Goal: Transaction & Acquisition: Purchase product/service

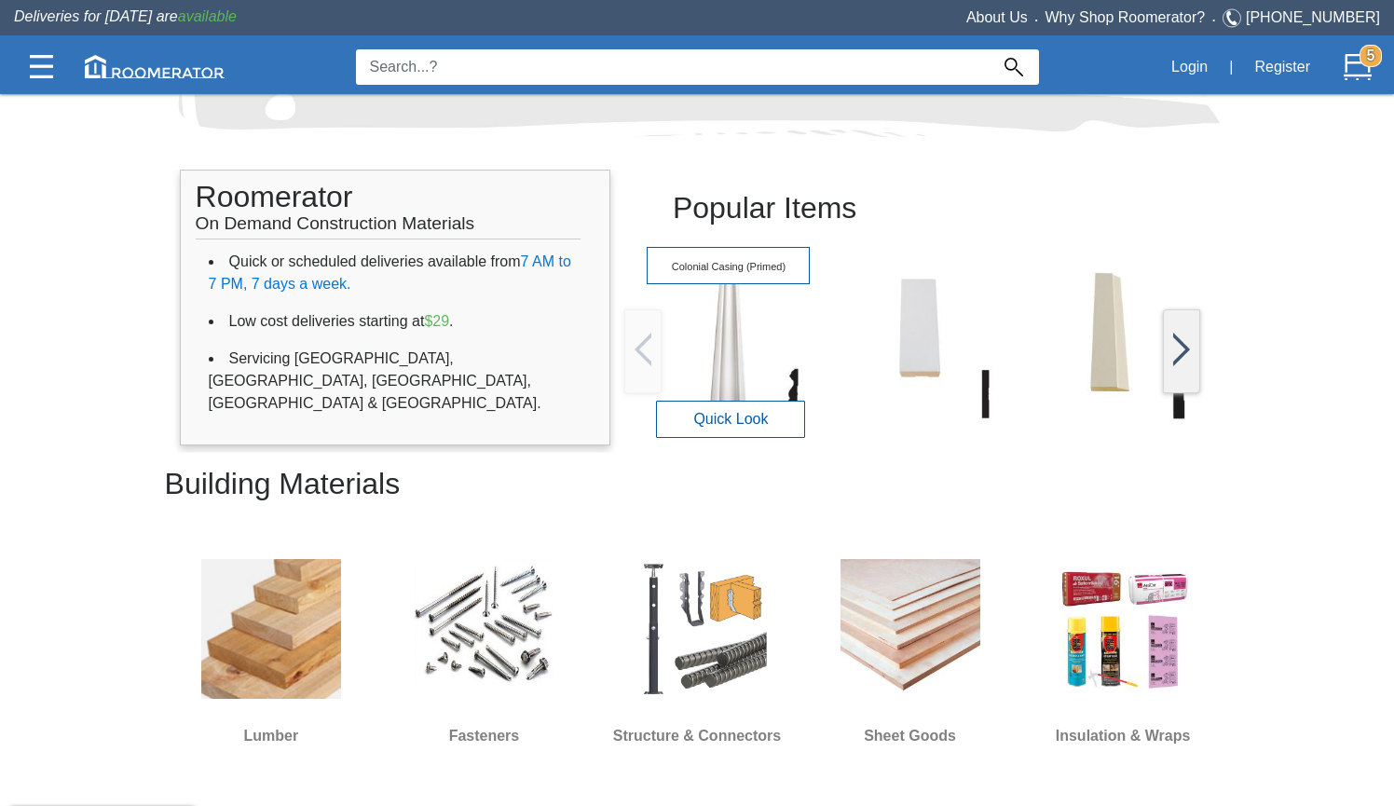
scroll to position [276, 0]
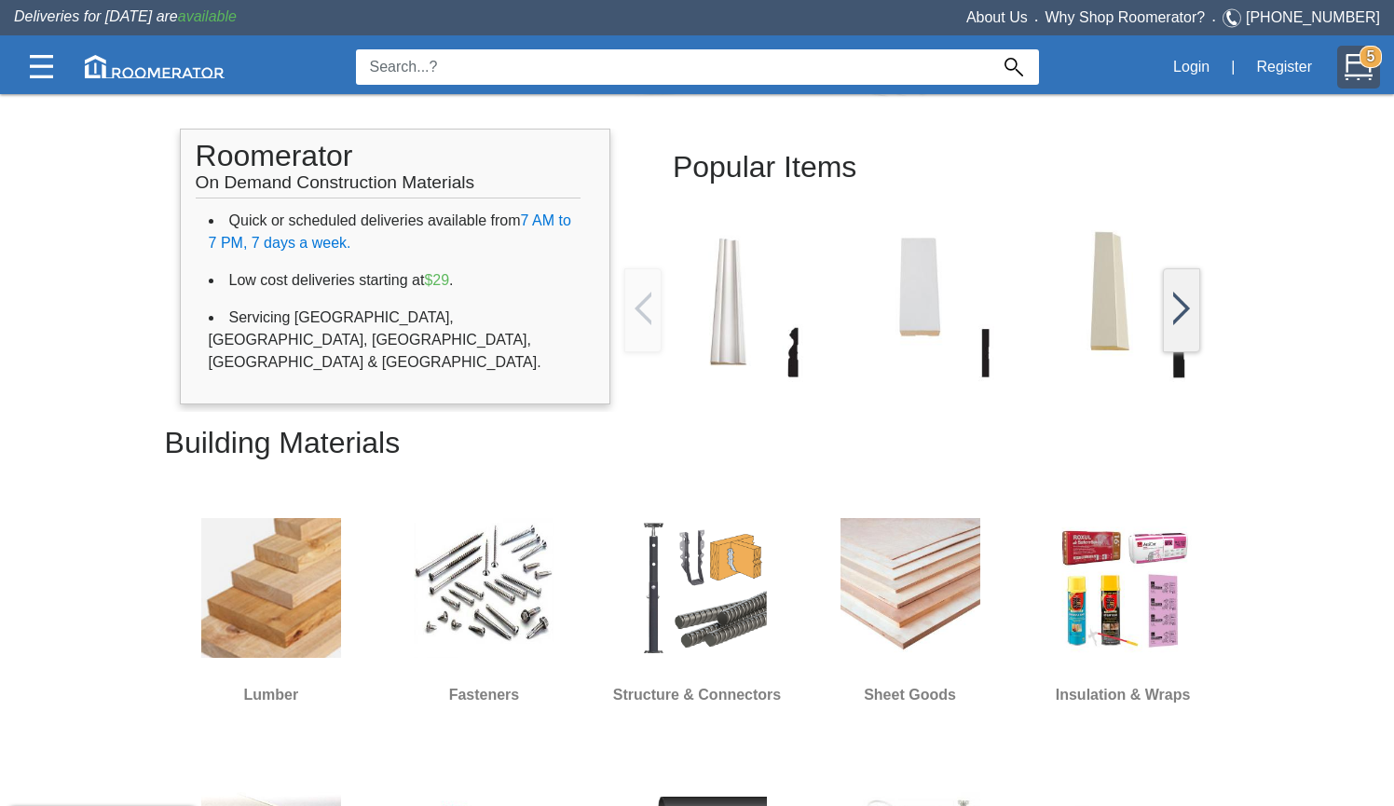
click at [1360, 68] on img at bounding box center [1358, 67] width 28 height 28
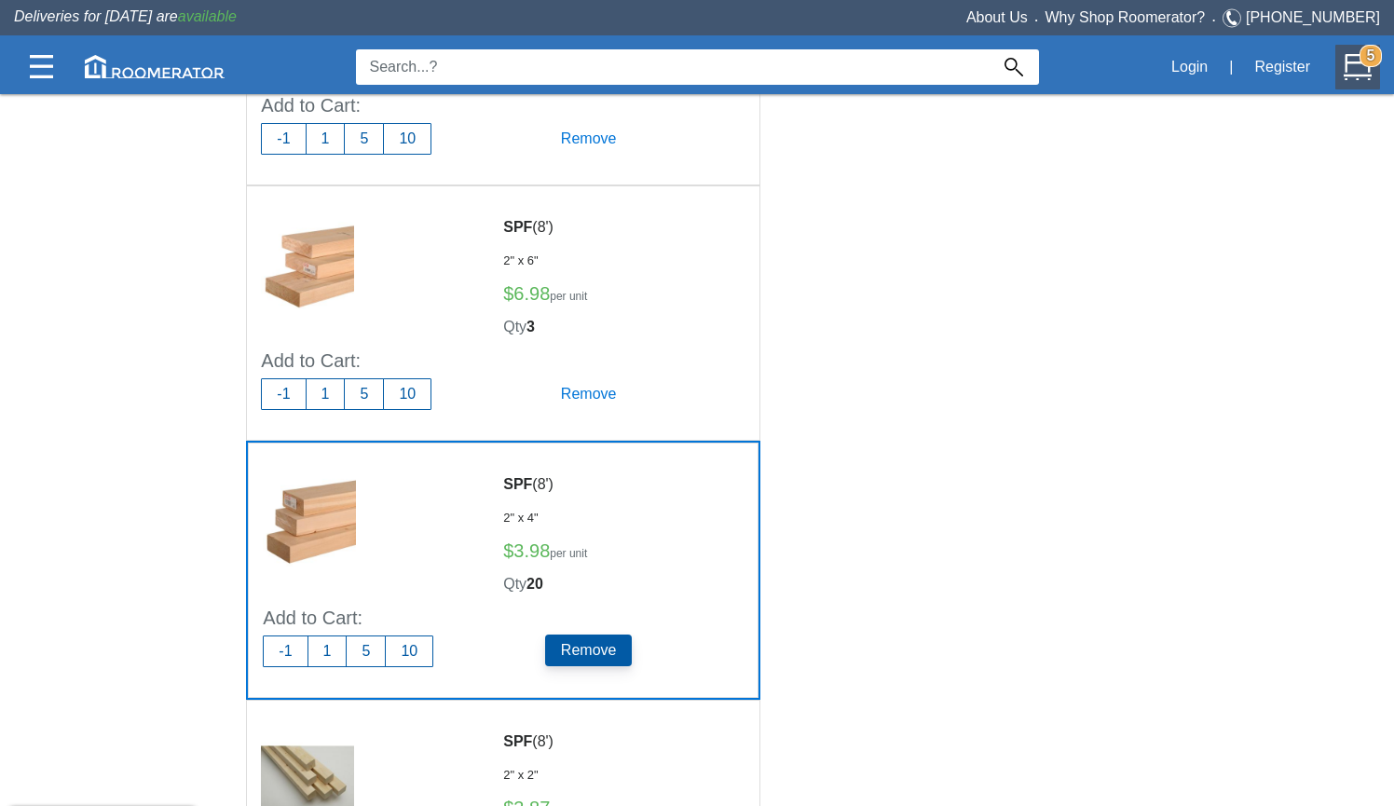
scroll to position [597, 0]
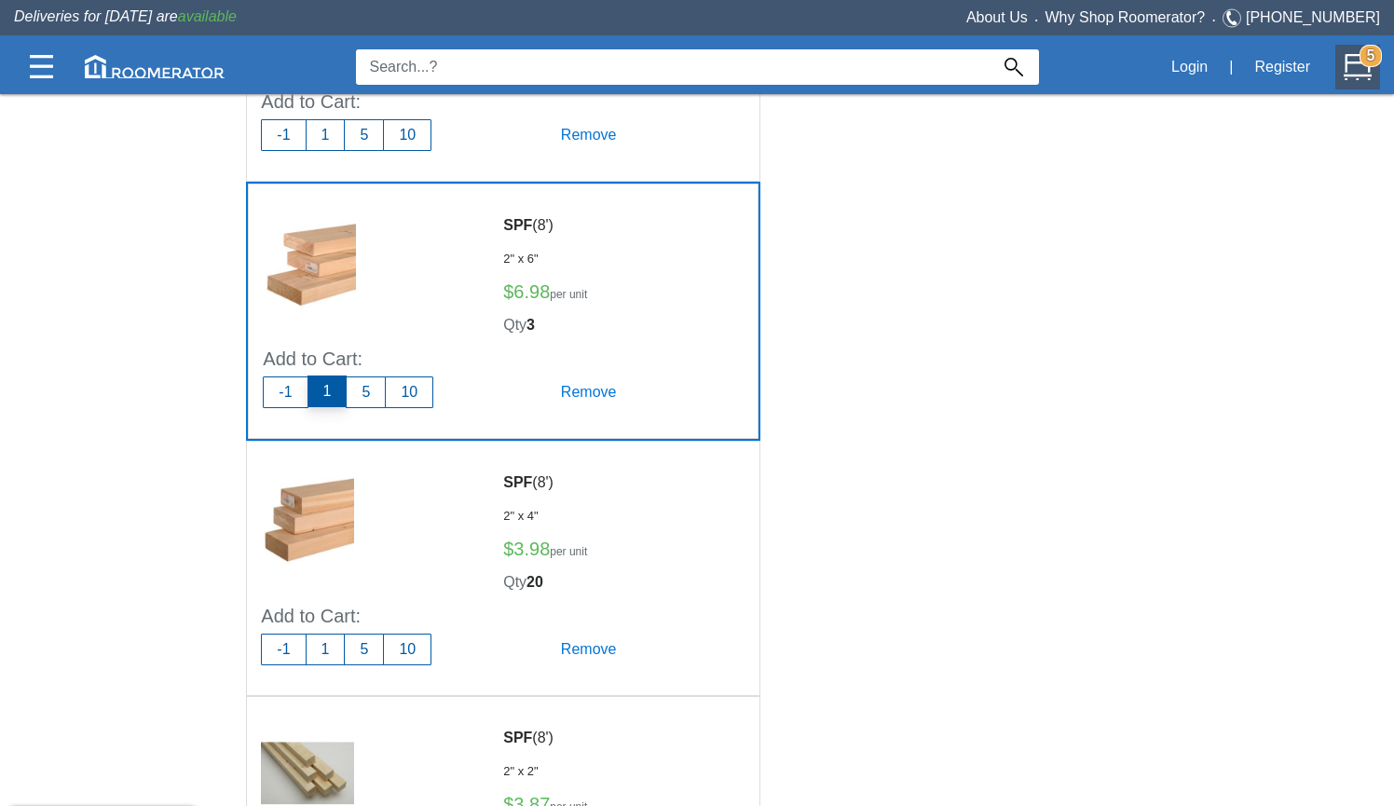
click at [325, 375] on button "1" at bounding box center [327, 391] width 40 height 32
click at [334, 375] on button "1" at bounding box center [327, 391] width 40 height 32
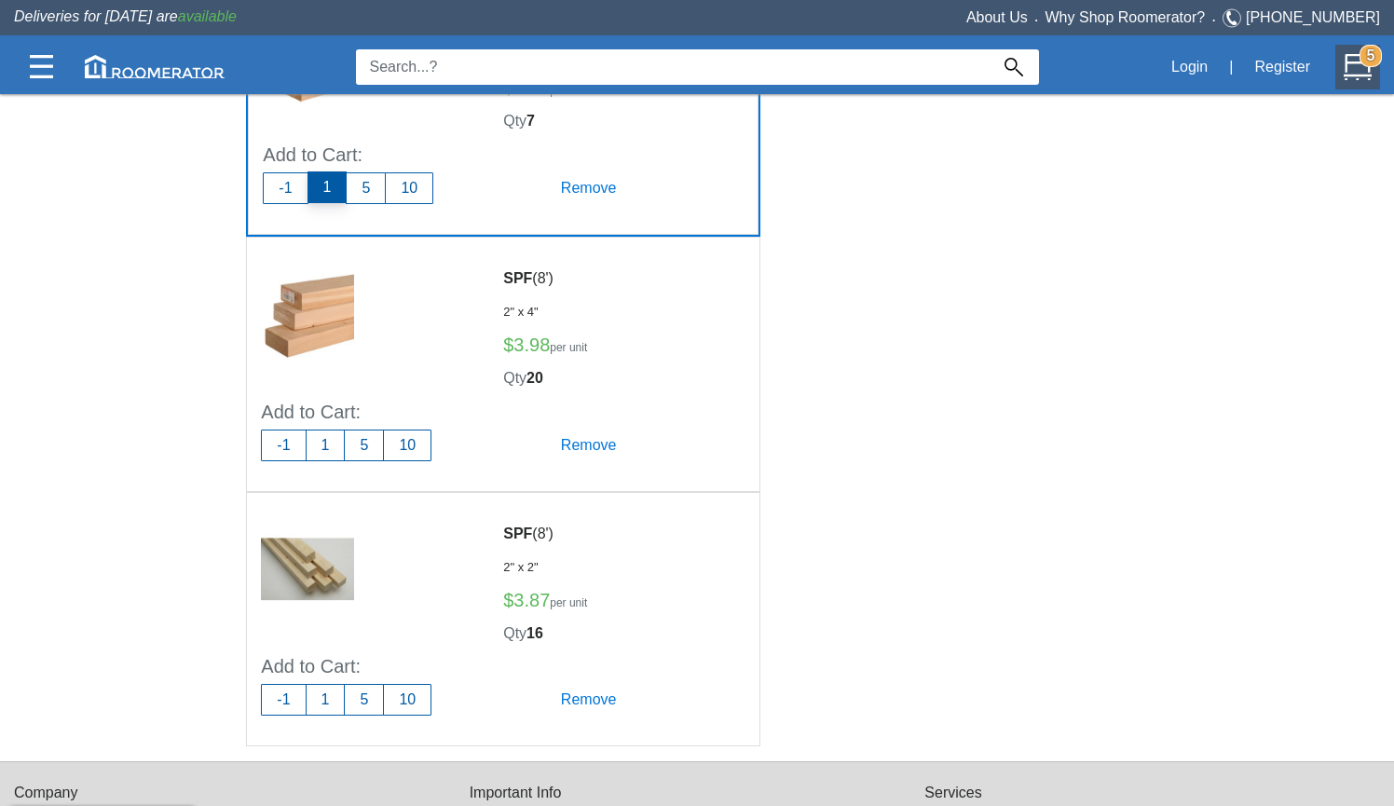
scroll to position [826, 0]
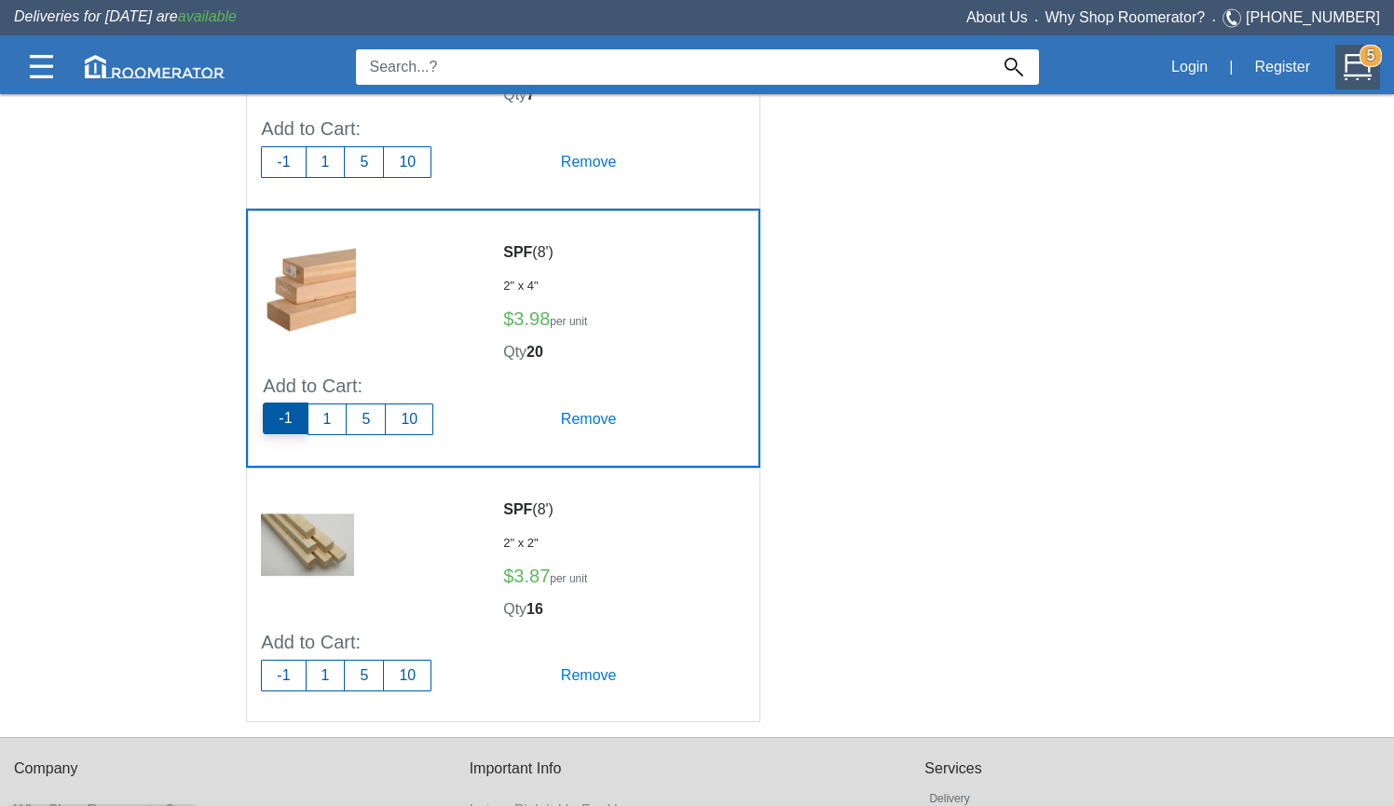
click at [293, 403] on button "-1" at bounding box center [285, 419] width 45 height 32
click at [330, 403] on button "1" at bounding box center [327, 419] width 40 height 32
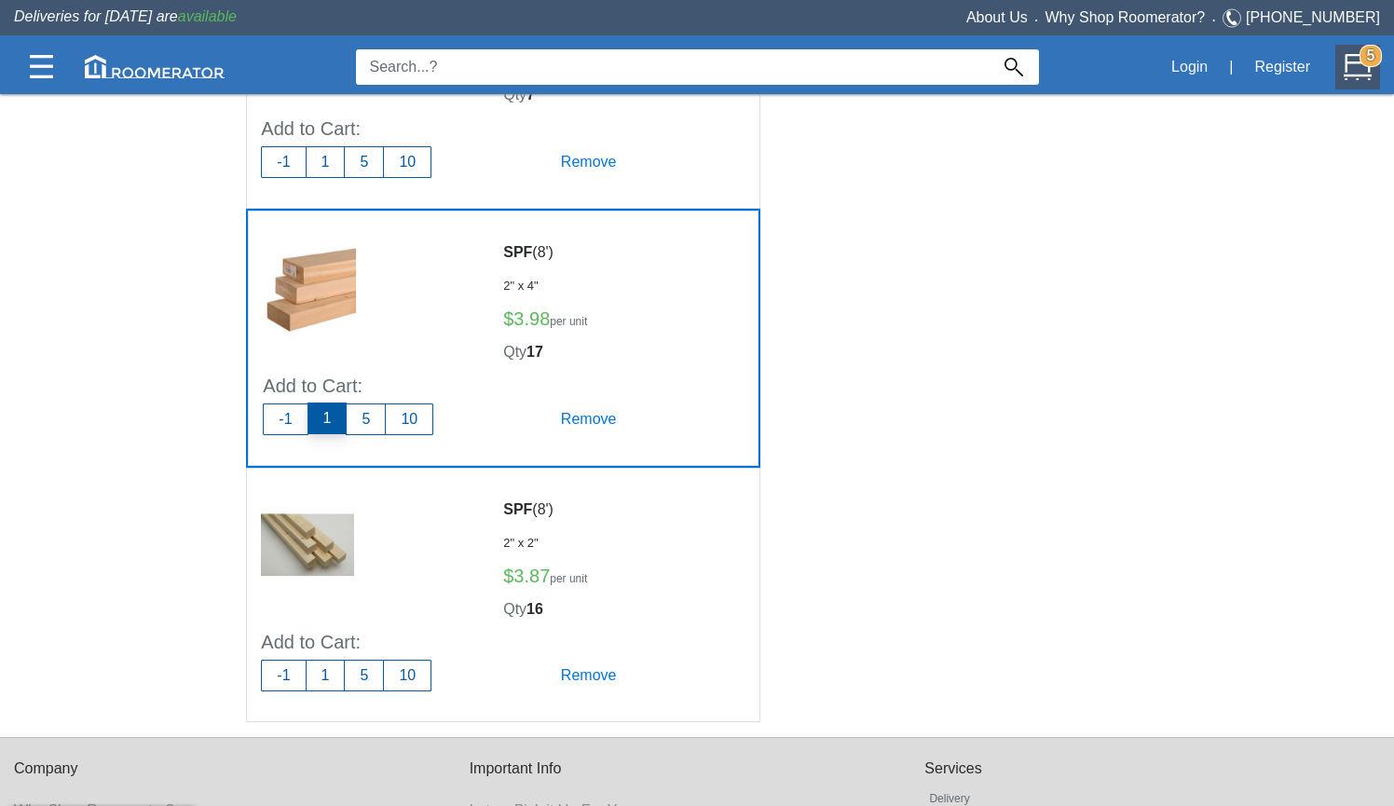
click at [330, 403] on button "1" at bounding box center [327, 419] width 40 height 32
click at [279, 403] on button "-1" at bounding box center [285, 419] width 45 height 32
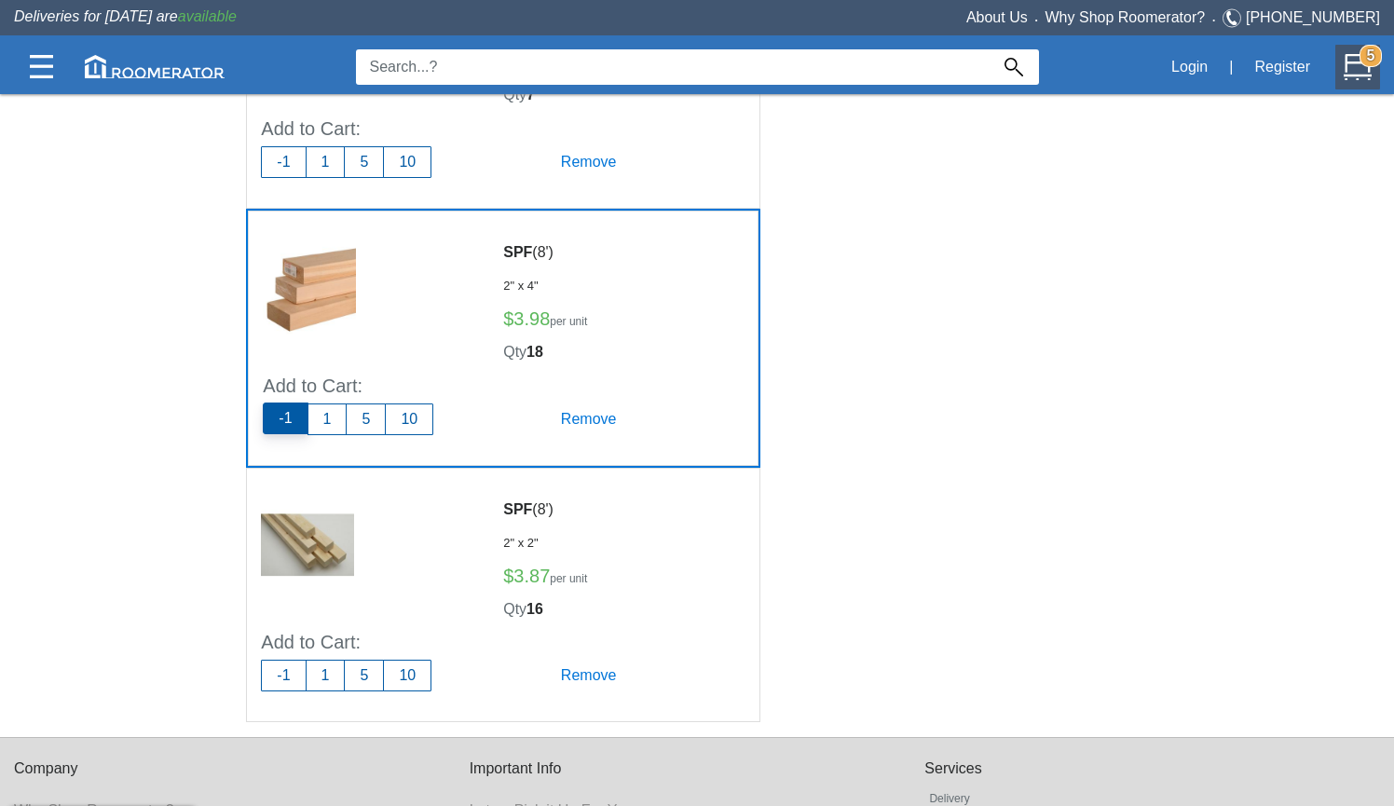
click at [279, 403] on button "-1" at bounding box center [285, 419] width 45 height 32
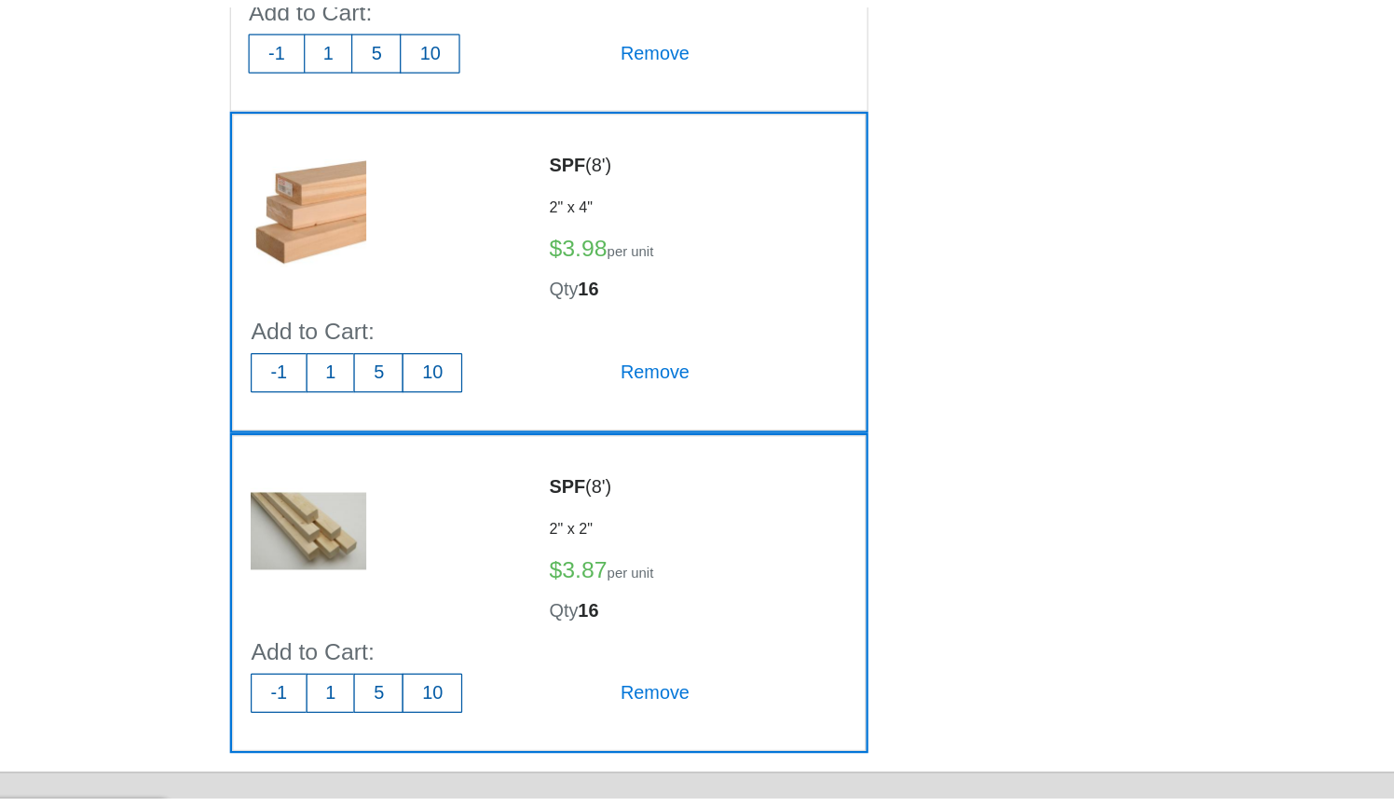
scroll to position [840, 0]
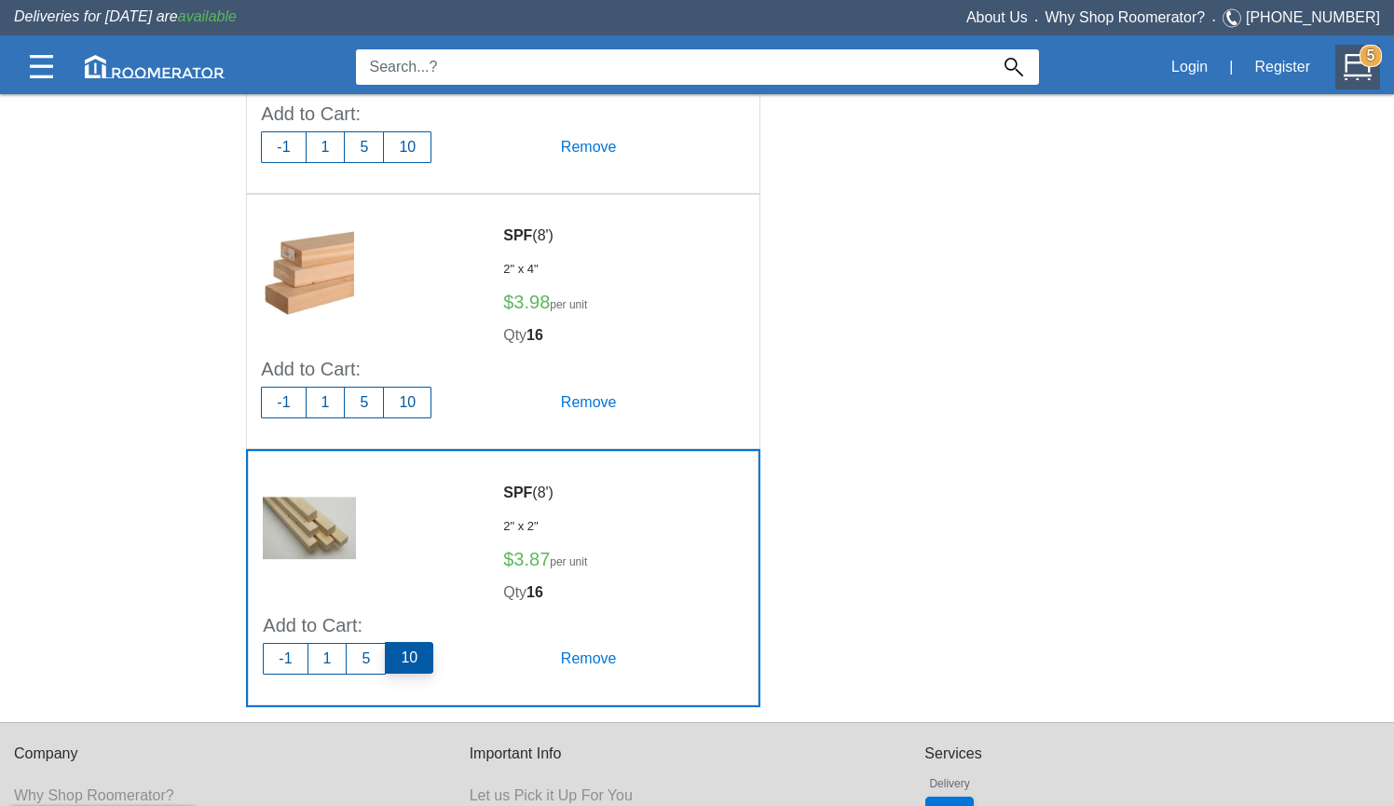
click at [422, 642] on button "10" at bounding box center [409, 658] width 48 height 32
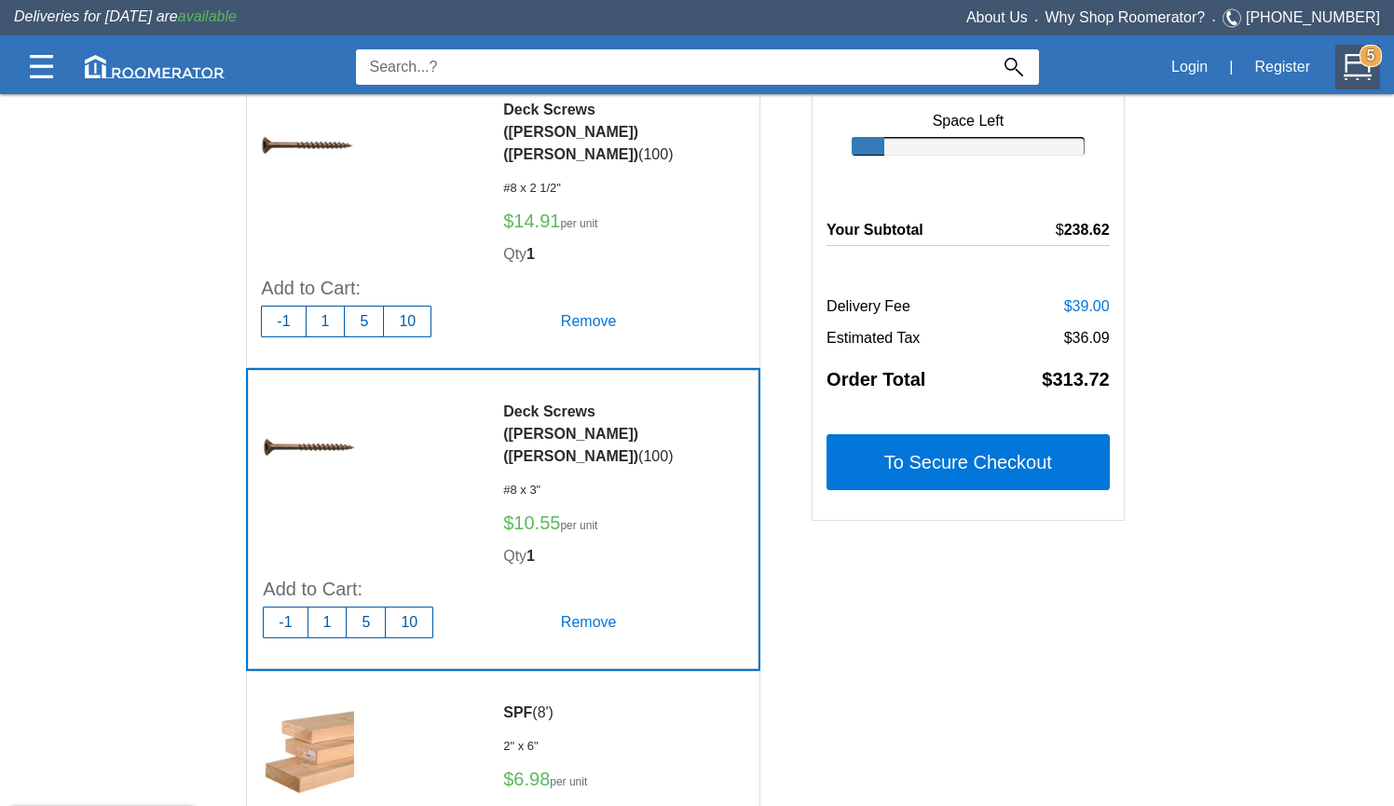
scroll to position [114, 0]
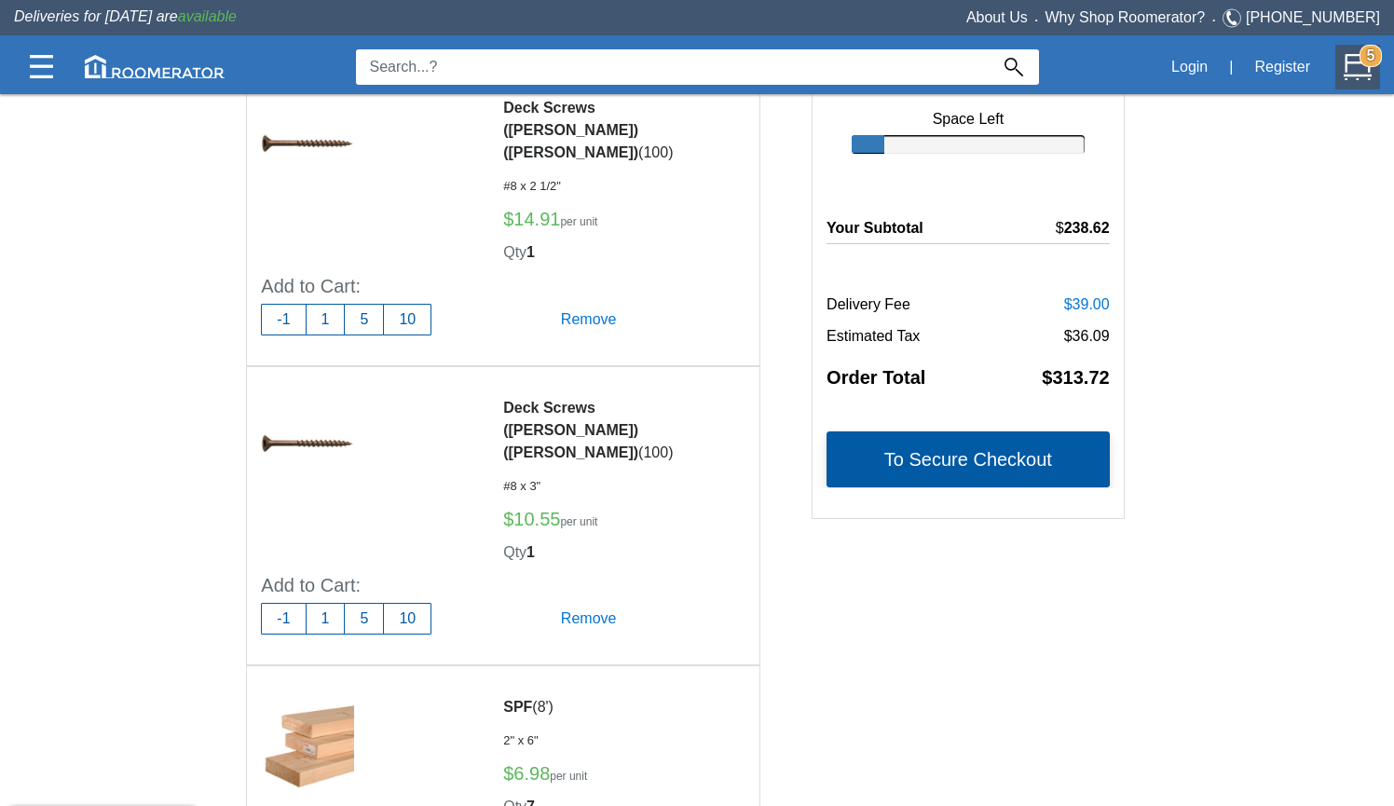
click at [1006, 463] on button "To Secure Checkout" at bounding box center [967, 459] width 283 height 56
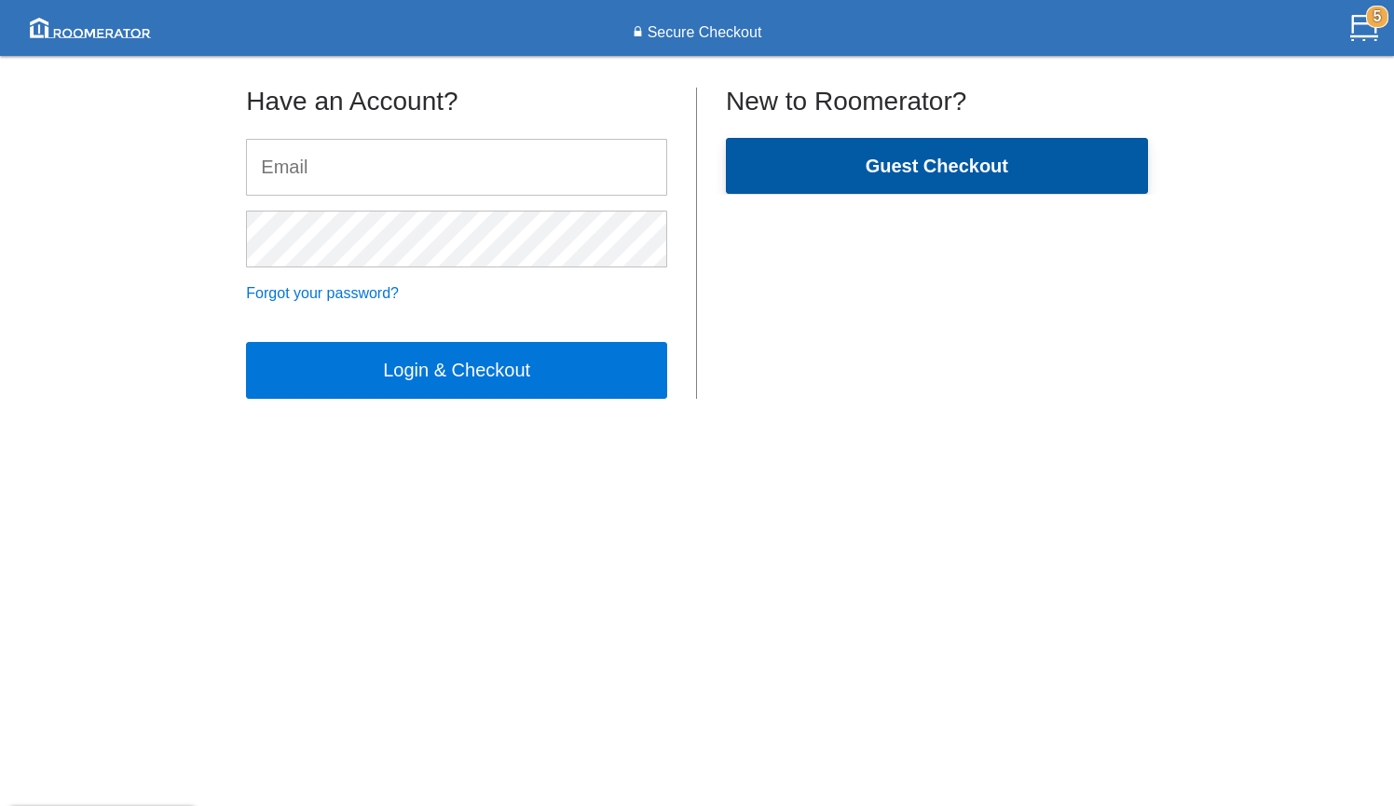
click at [936, 163] on b "Guest Checkout" at bounding box center [937, 166] width 143 height 20
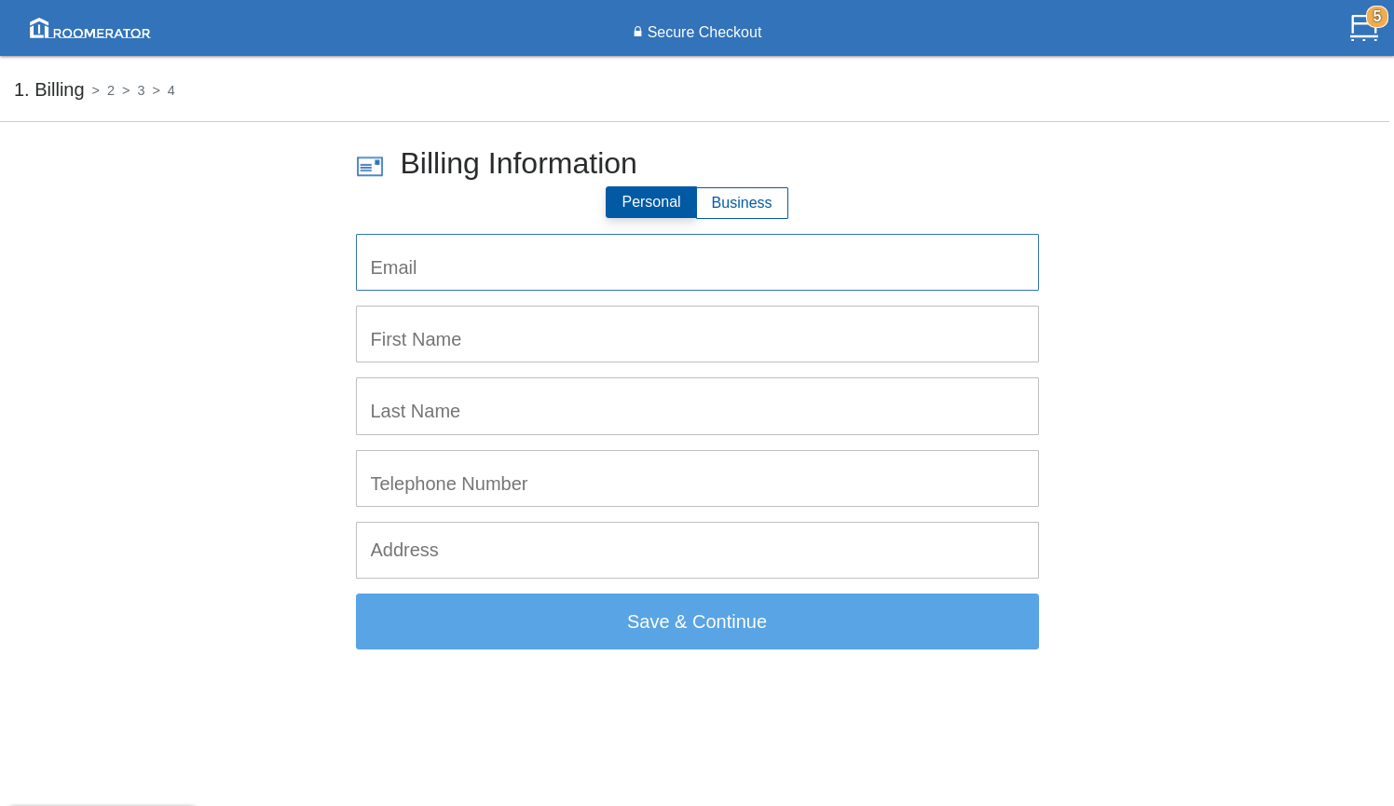
type input "[EMAIL_ADDRESS][PERSON_NAME][DOMAIN_NAME]"
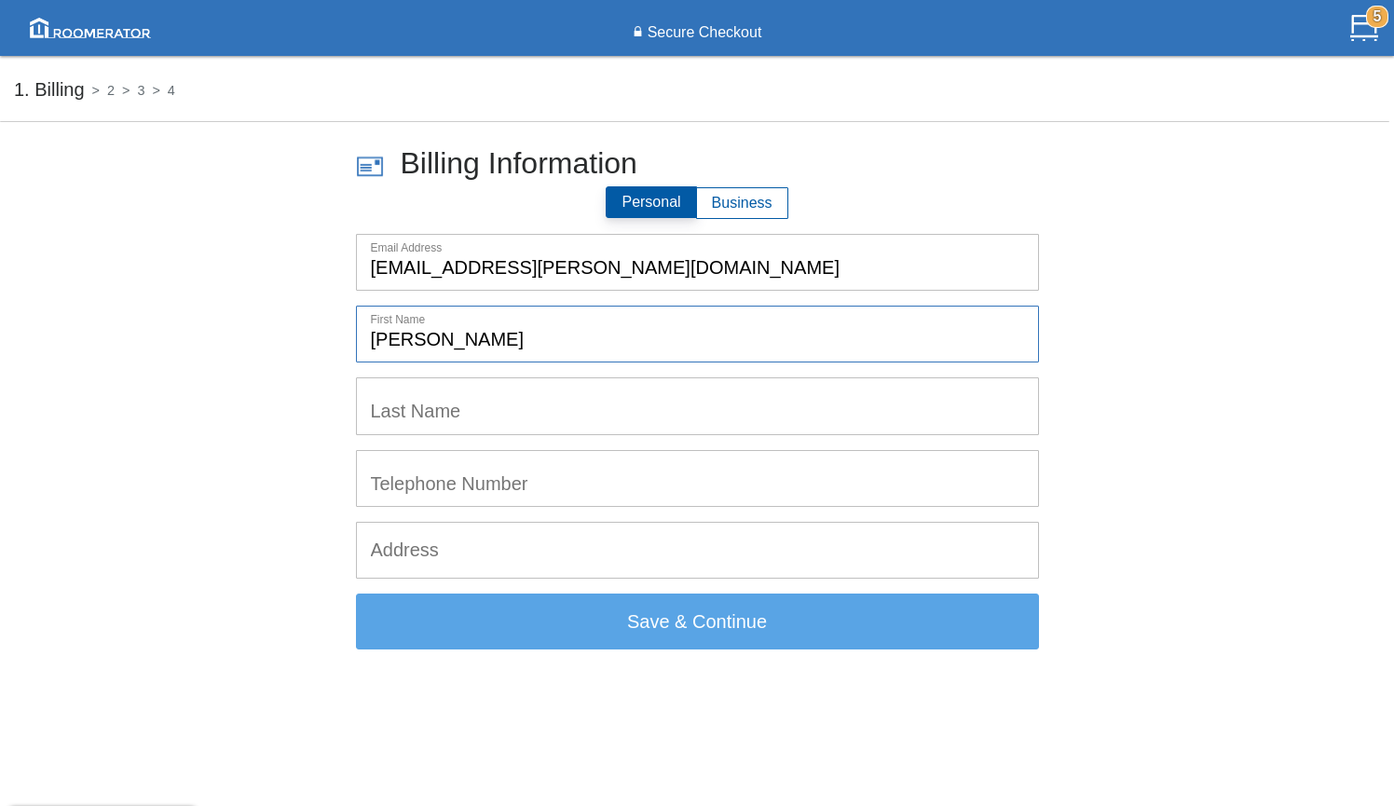
type input "[PERSON_NAME]"
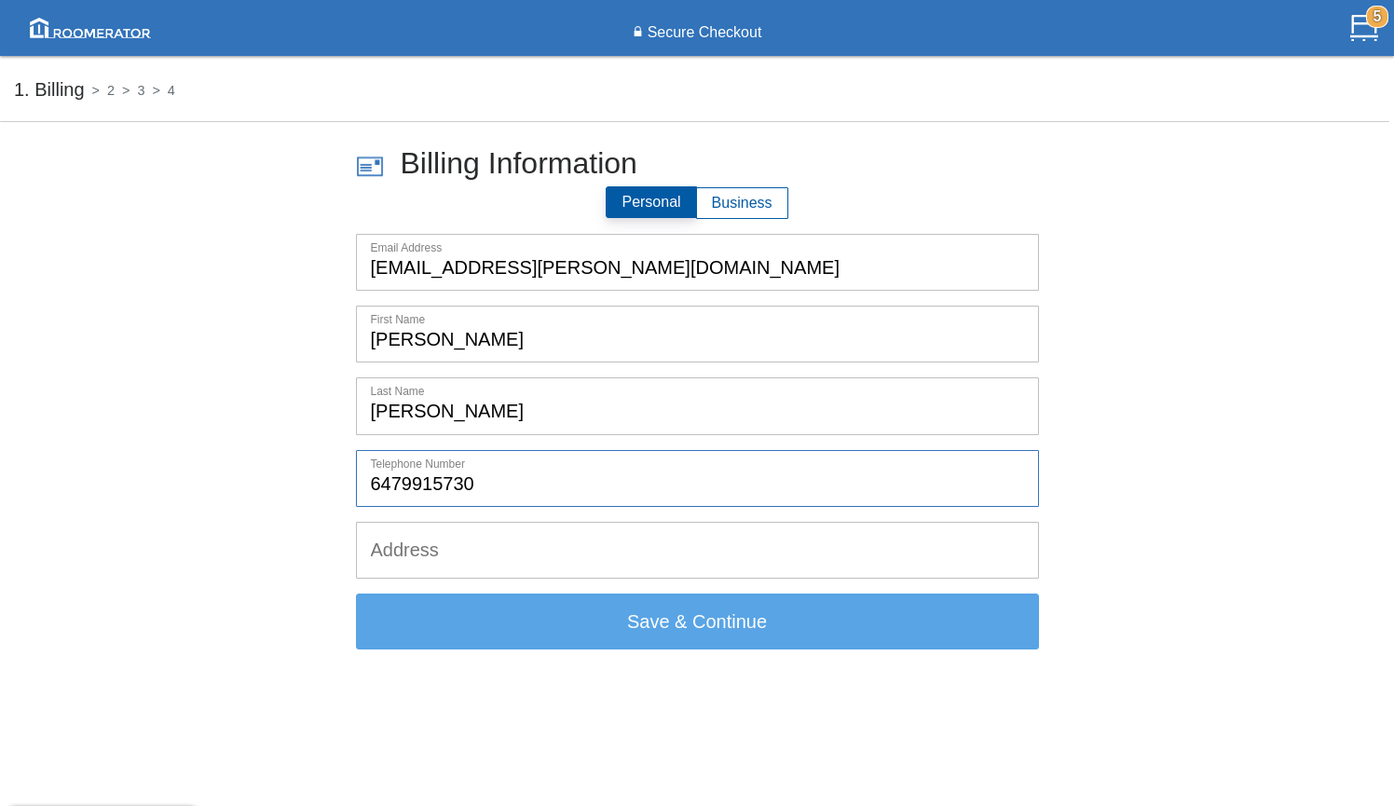
type input "6479915730"
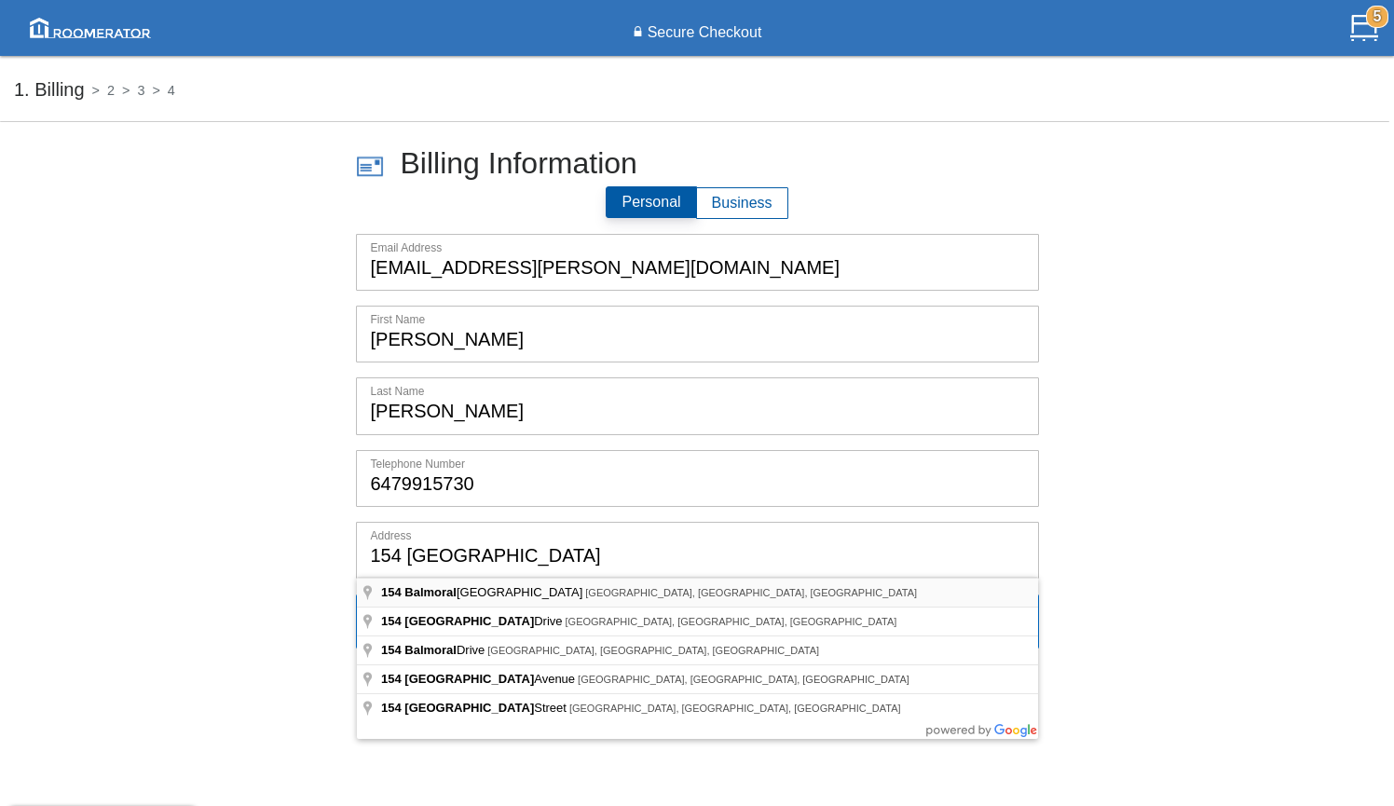
type input "[STREET_ADDRESS][PERSON_NAME]"
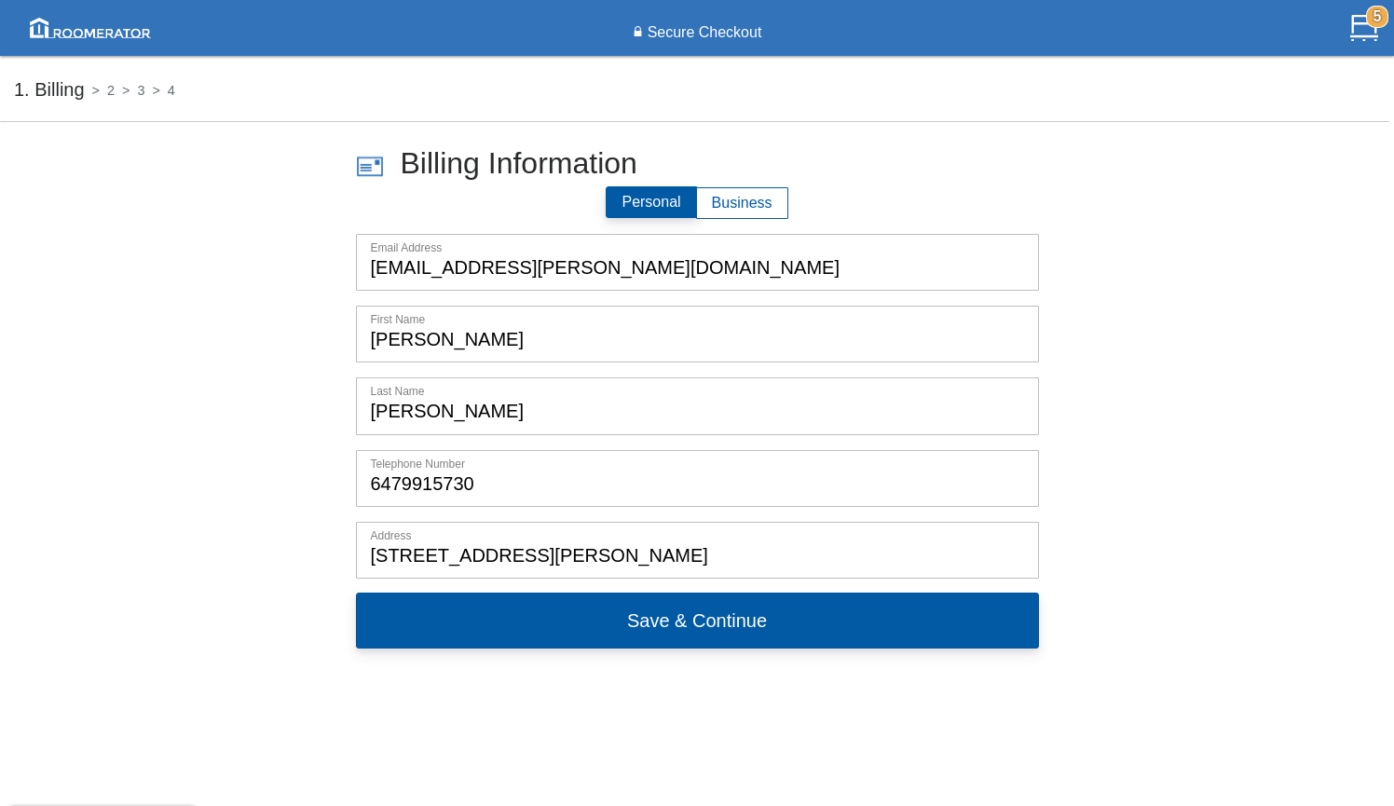
click at [581, 624] on button "Save & Continue" at bounding box center [697, 621] width 683 height 56
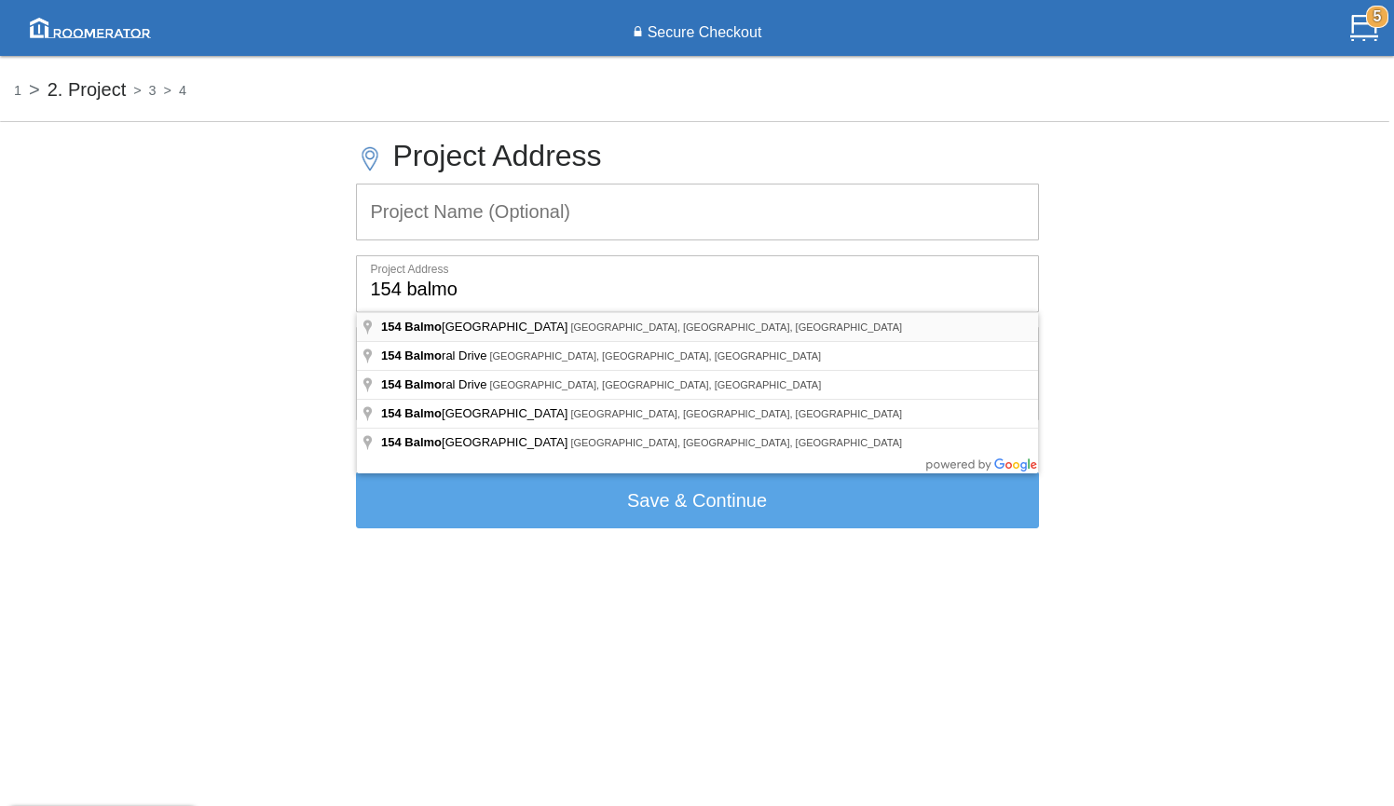
type input "[STREET_ADDRESS][PERSON_NAME]"
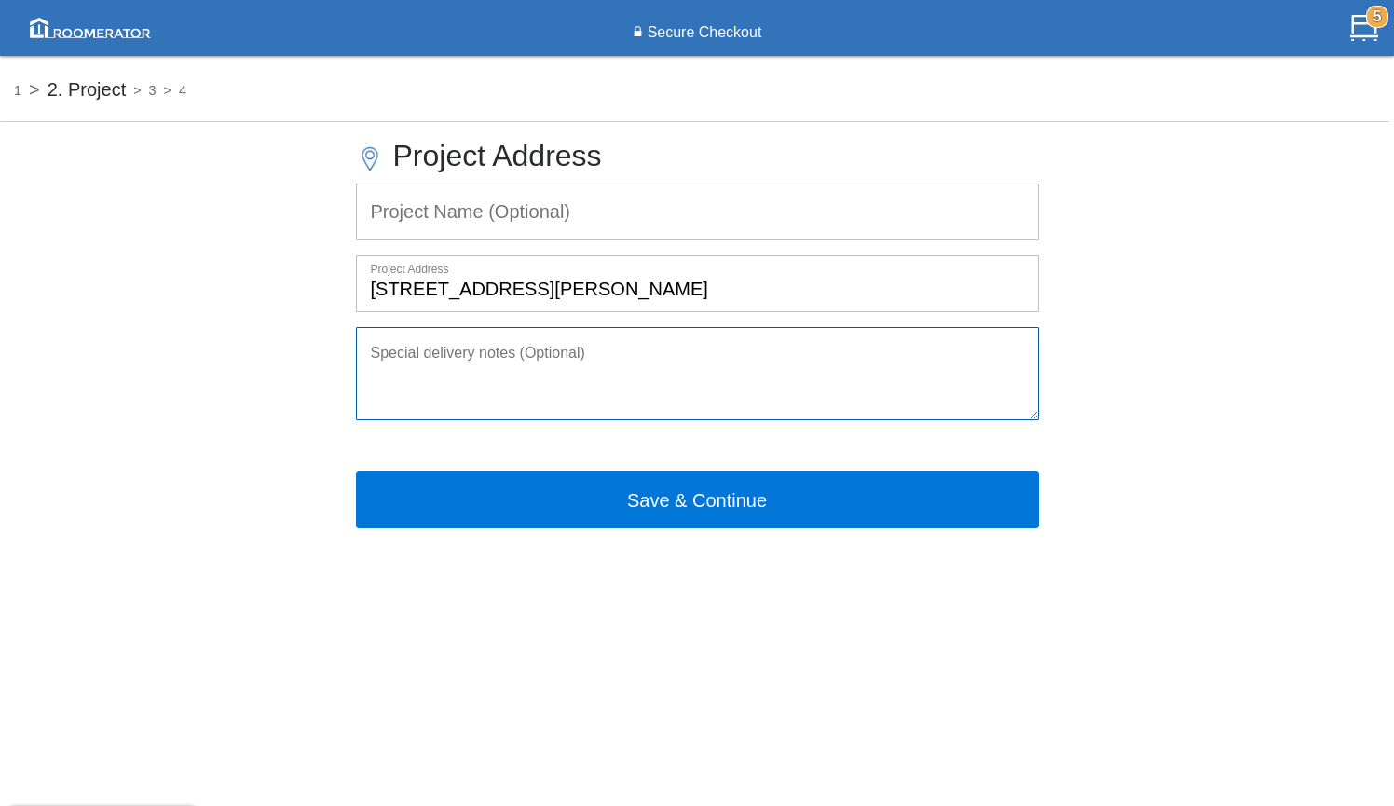
click at [561, 374] on textarea at bounding box center [697, 373] width 683 height 93
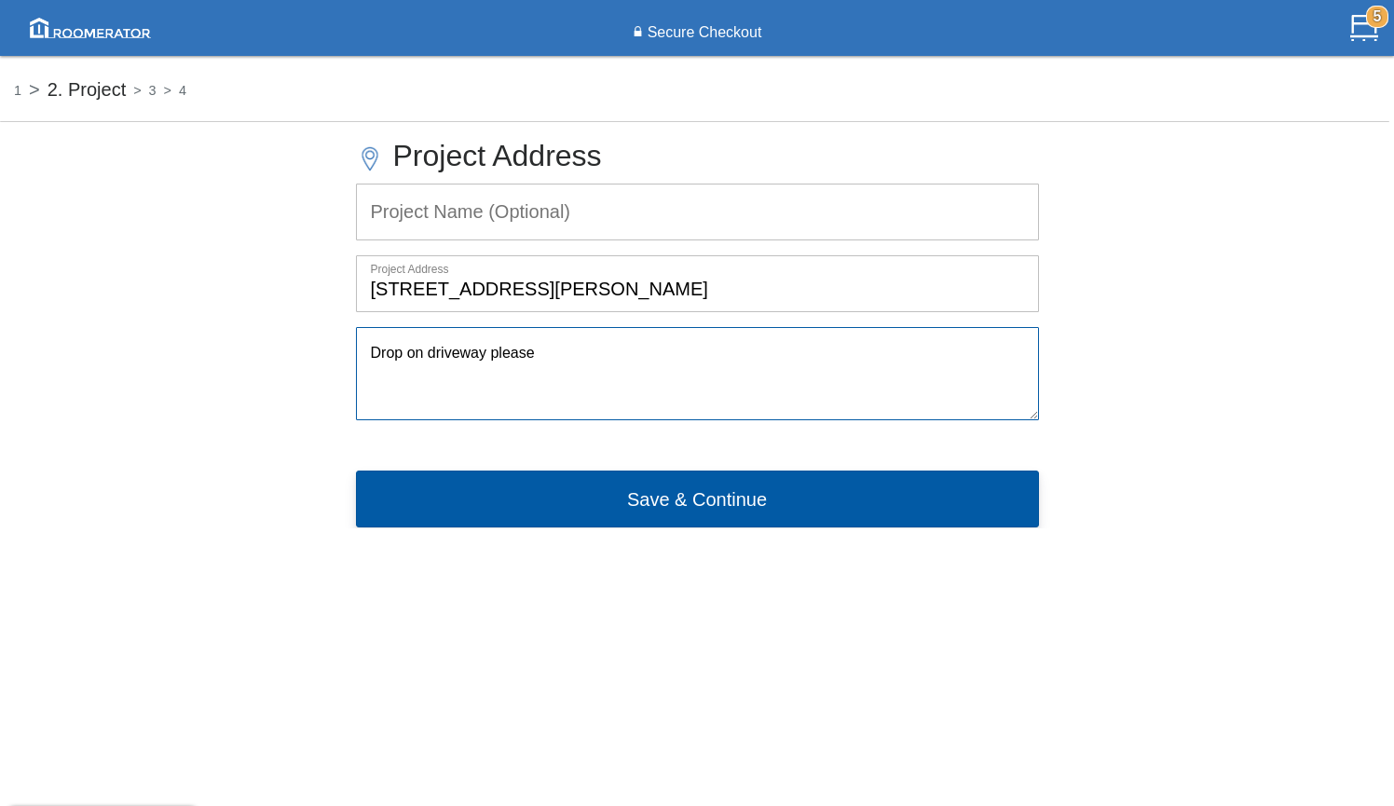
type textarea "Drop on driveway please"
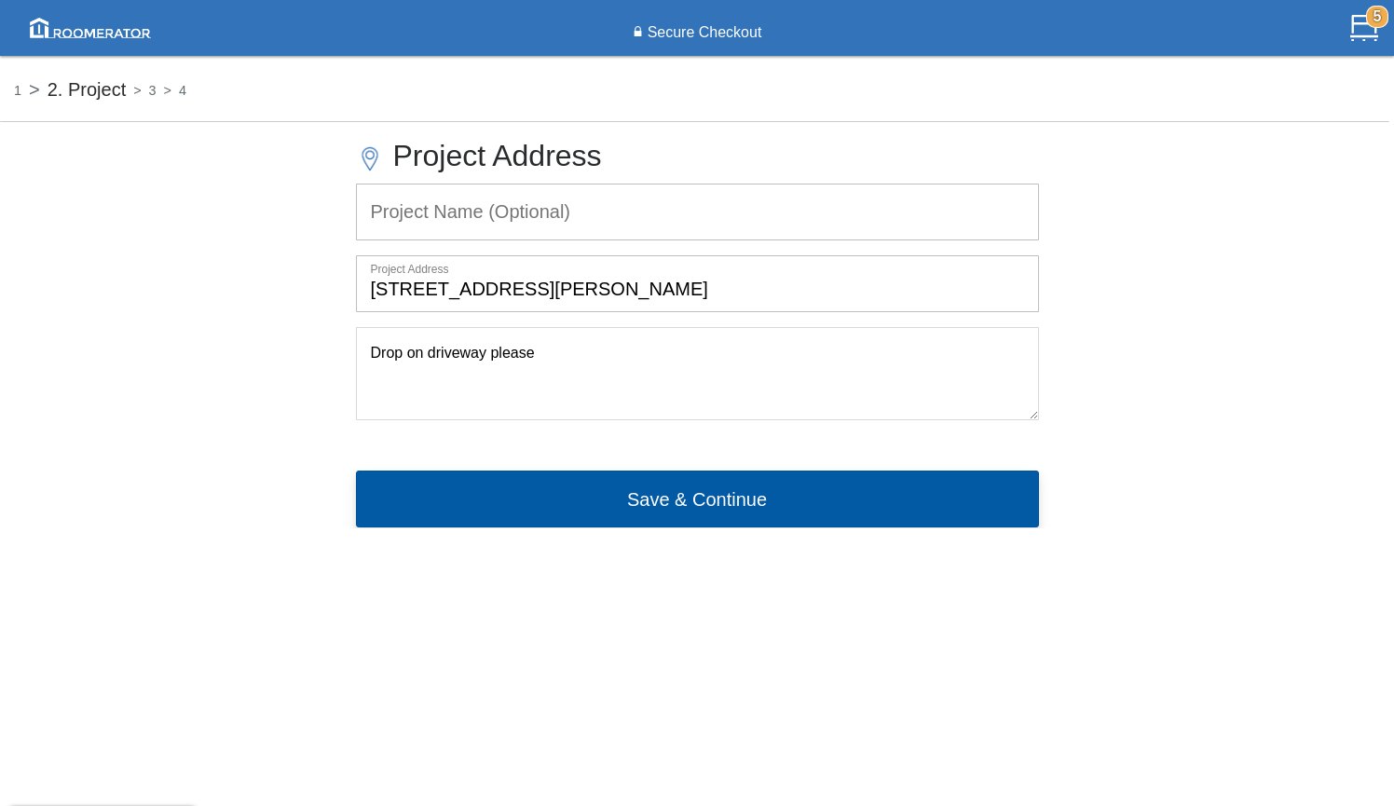
click at [665, 511] on button "Save & Continue" at bounding box center [697, 499] width 683 height 56
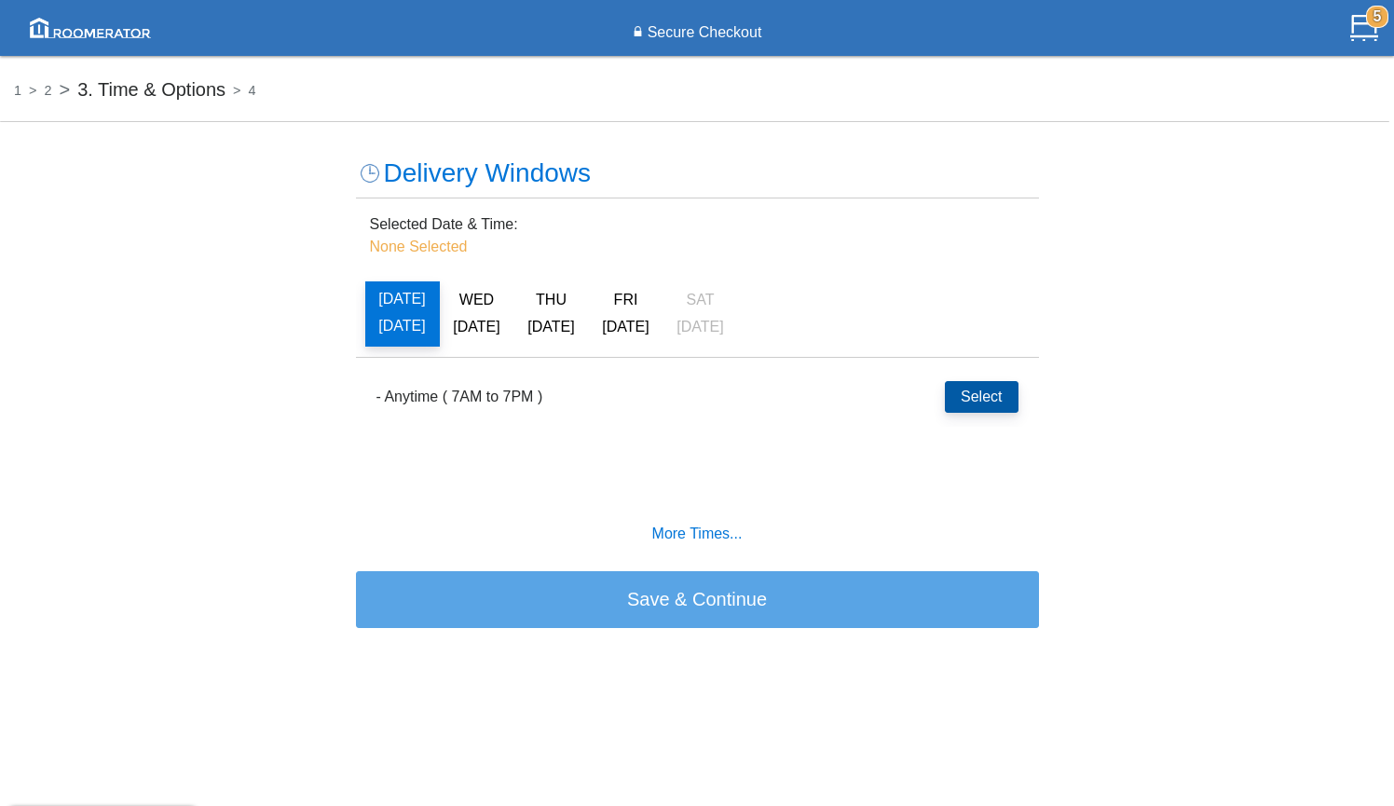
click at [952, 394] on button "Select" at bounding box center [981, 397] width 73 height 32
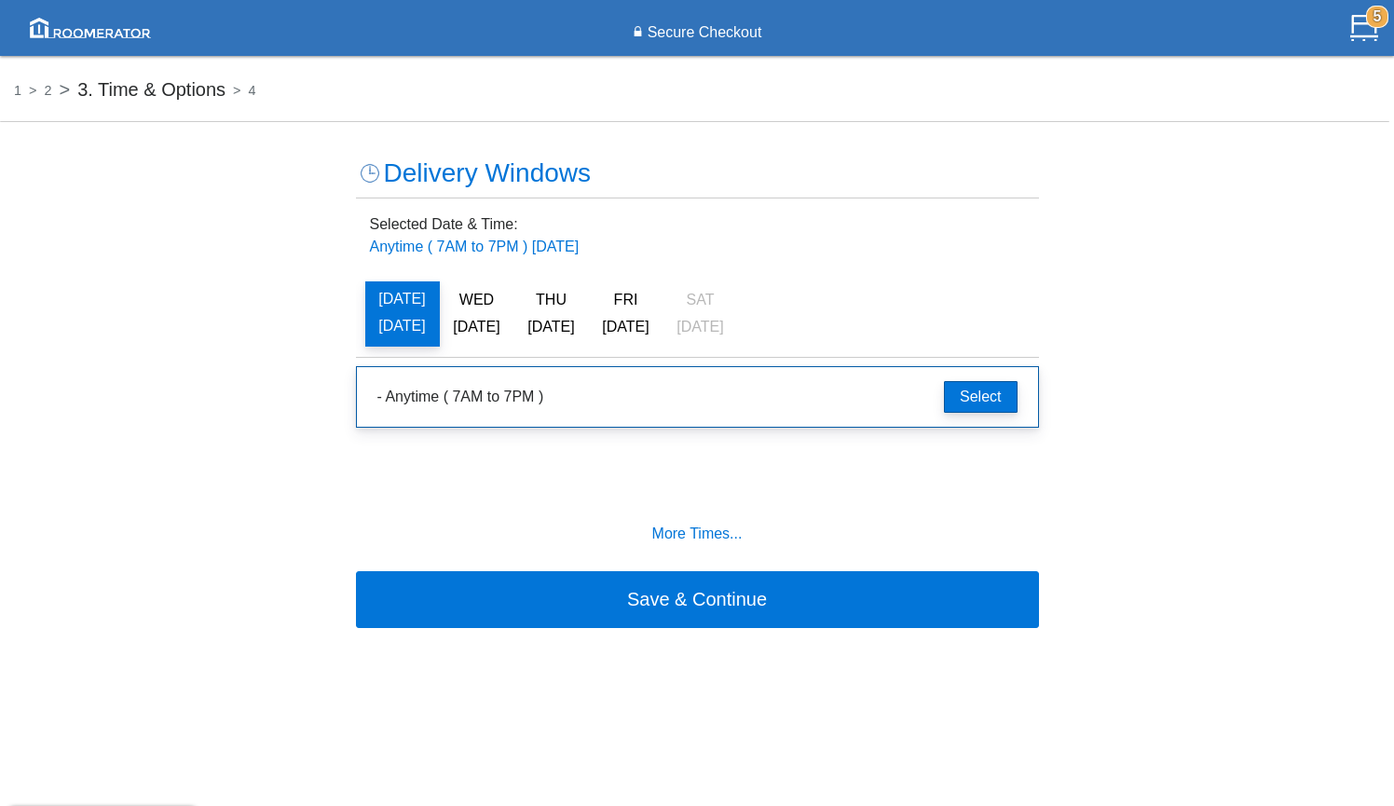
click at [473, 307] on h6 "WED" at bounding box center [477, 300] width 56 height 17
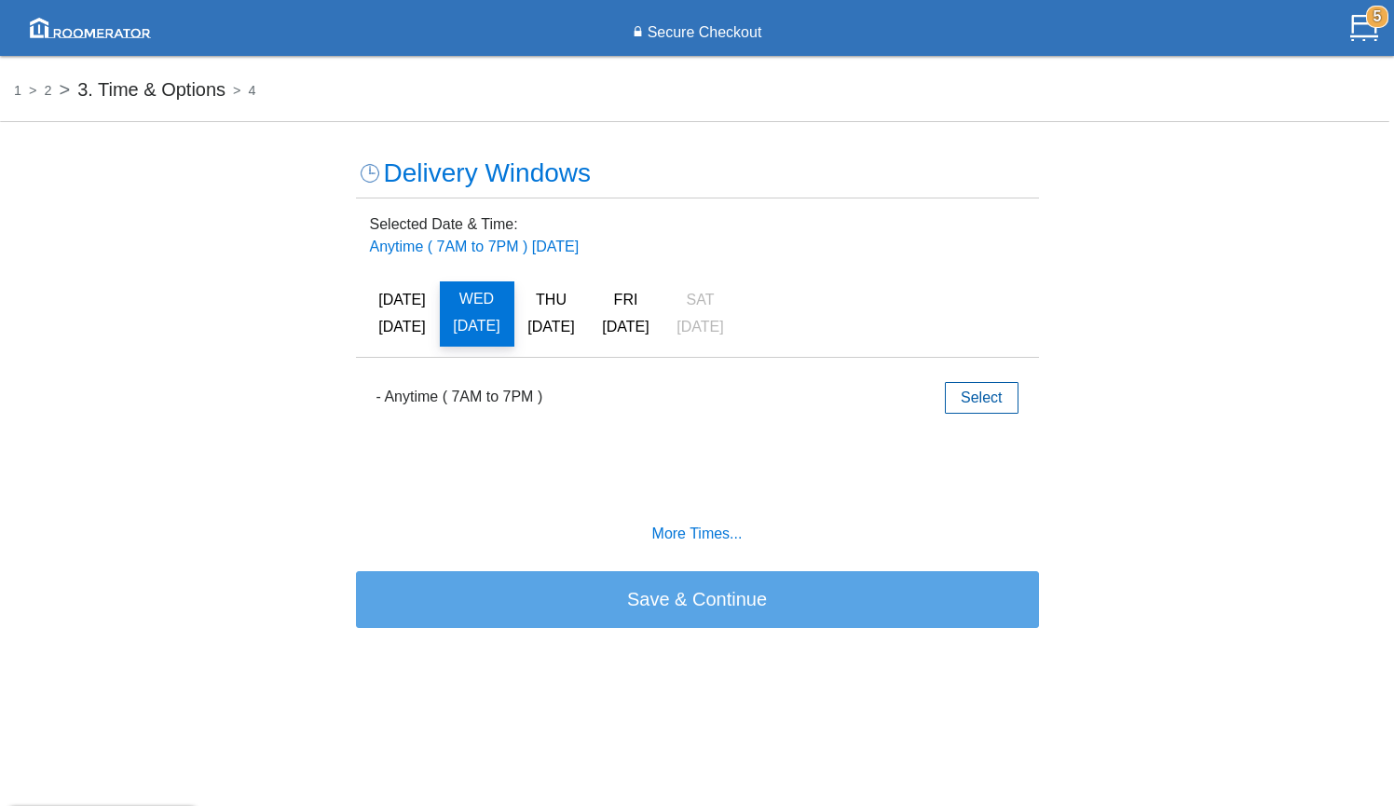
click at [390, 311] on button "[DATE] [DATE]" at bounding box center [402, 314] width 75 height 65
click at [715, 547] on div "More Times..." at bounding box center [697, 537] width 683 height 24
click at [715, 533] on h6 "More Times..." at bounding box center [697, 533] width 655 height 17
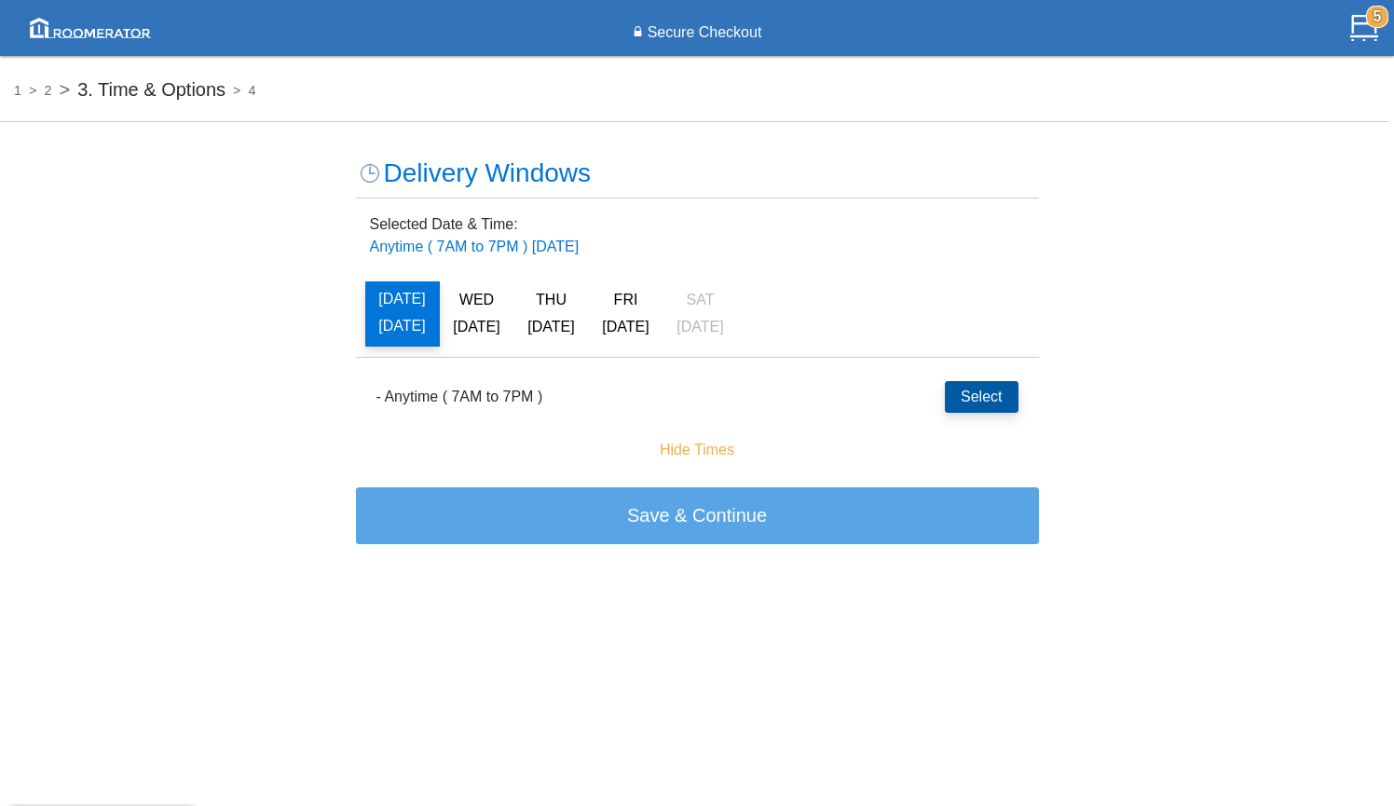
click at [999, 401] on button "Select" at bounding box center [981, 397] width 73 height 32
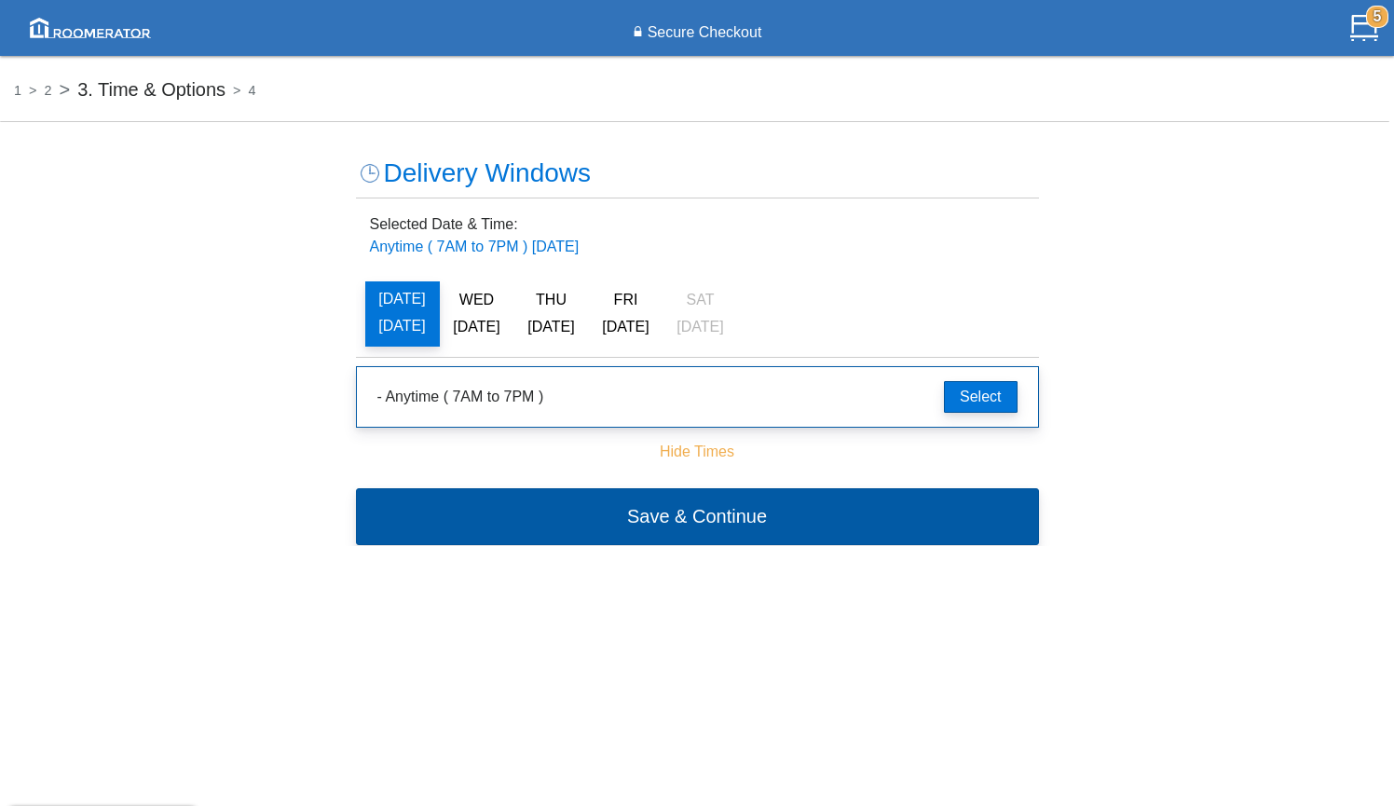
click at [766, 514] on button "Save & Continue" at bounding box center [697, 516] width 683 height 56
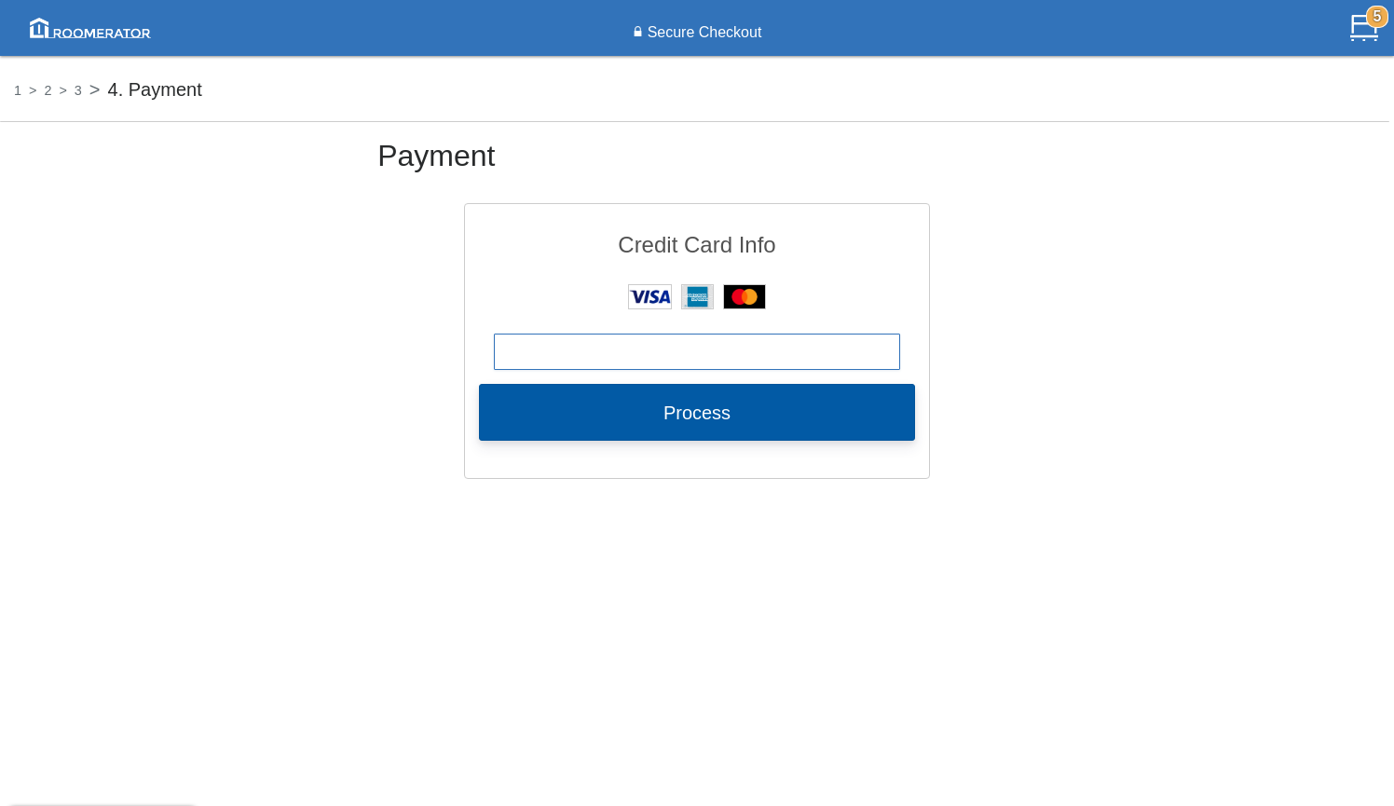
click at [781, 421] on button "Process" at bounding box center [697, 412] width 436 height 56
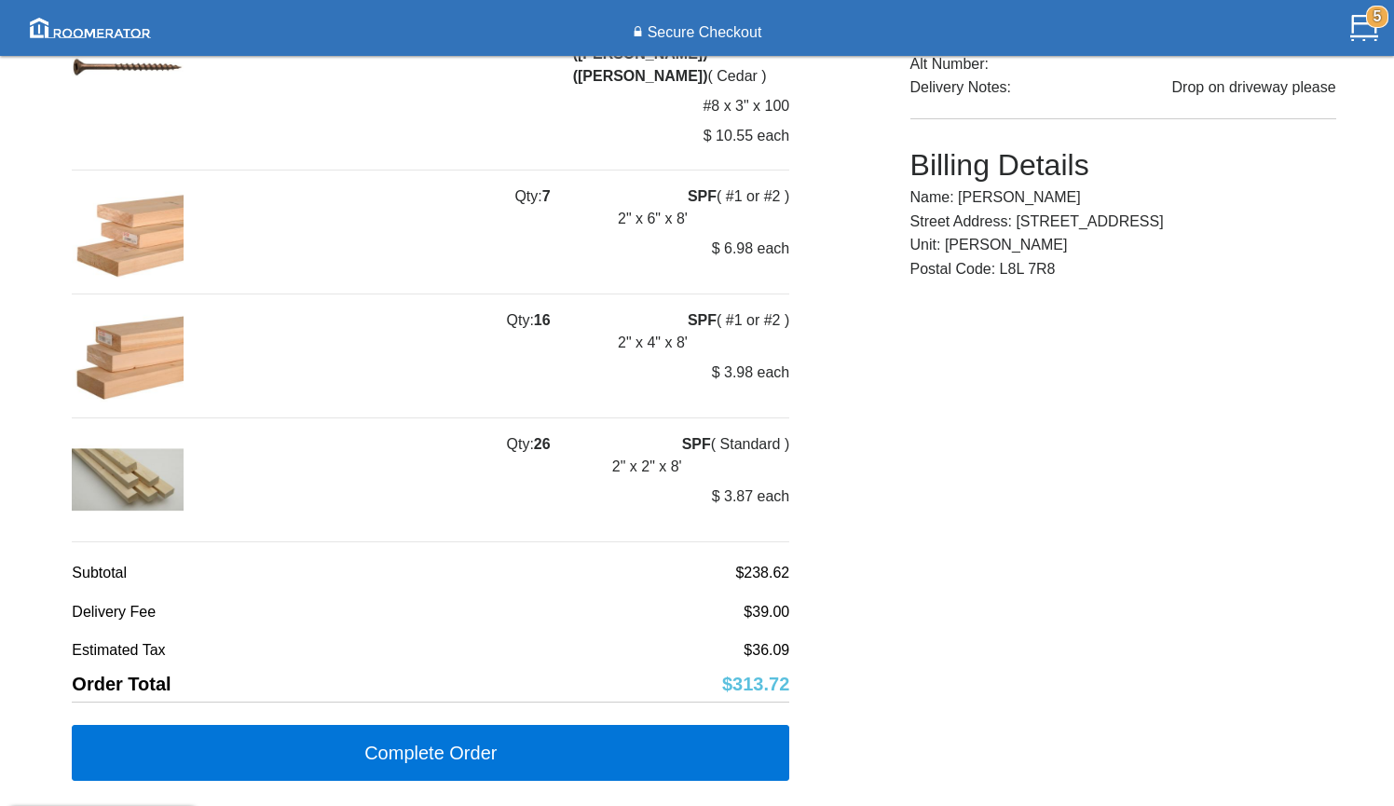
scroll to position [466, 0]
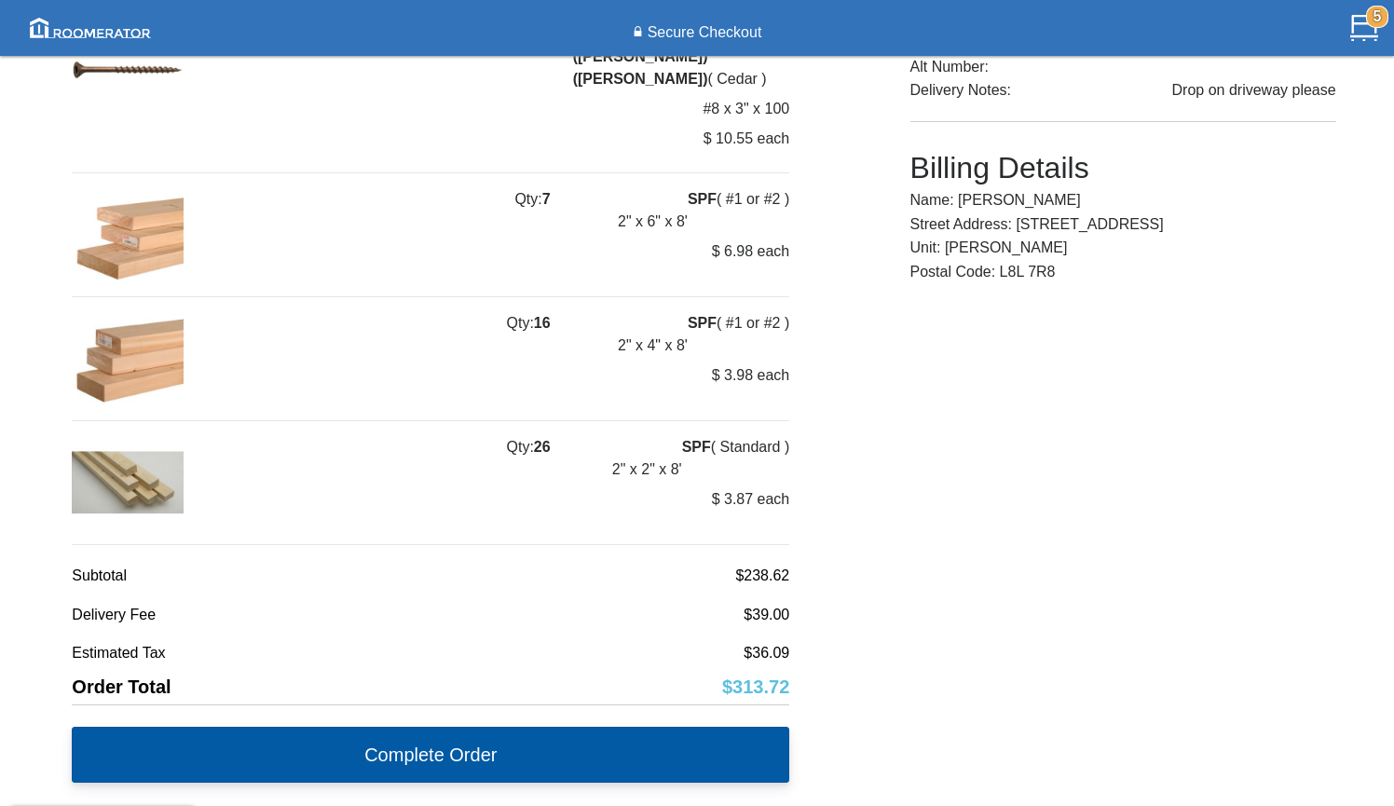
click at [550, 727] on button "Complete Order" at bounding box center [430, 755] width 717 height 56
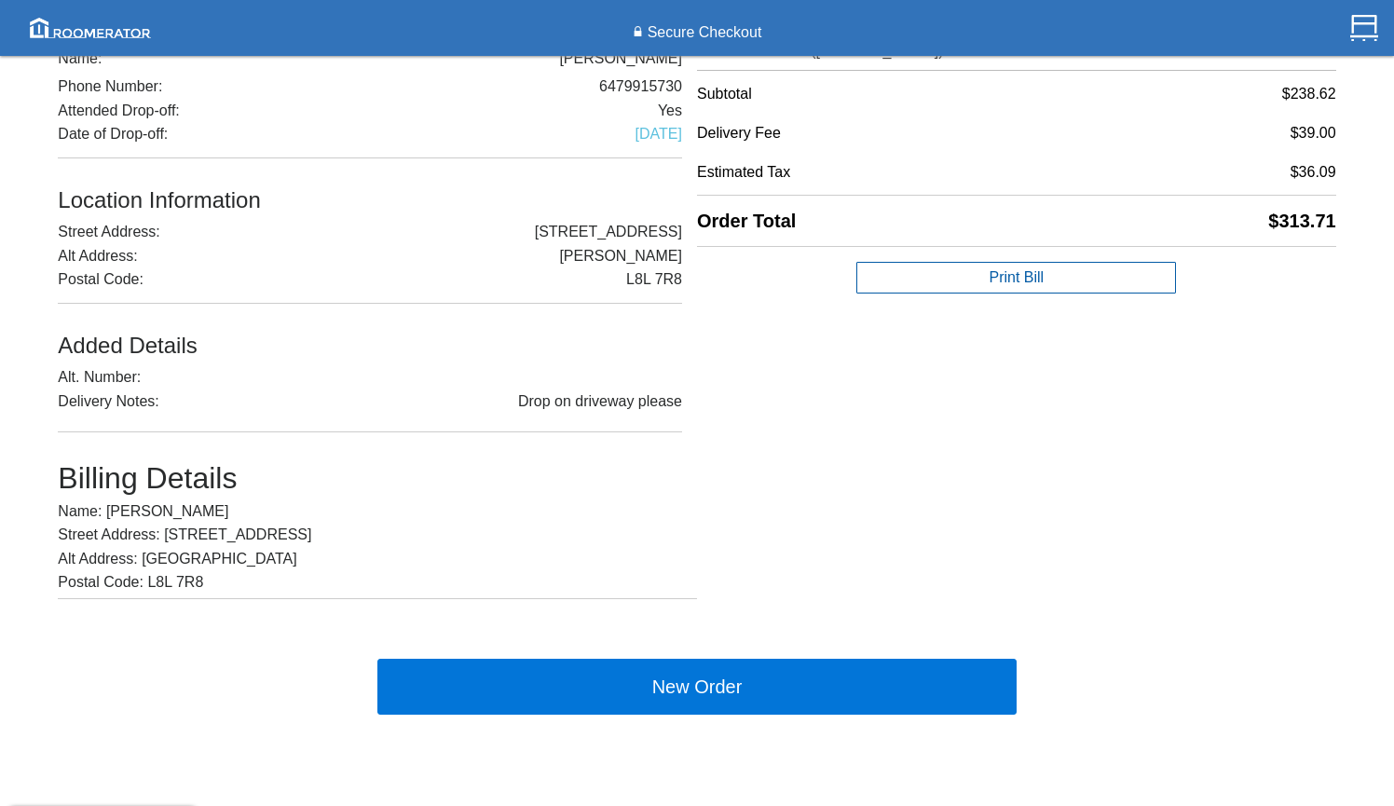
scroll to position [333, 0]
